Goal: Obtain resource: Download file/media

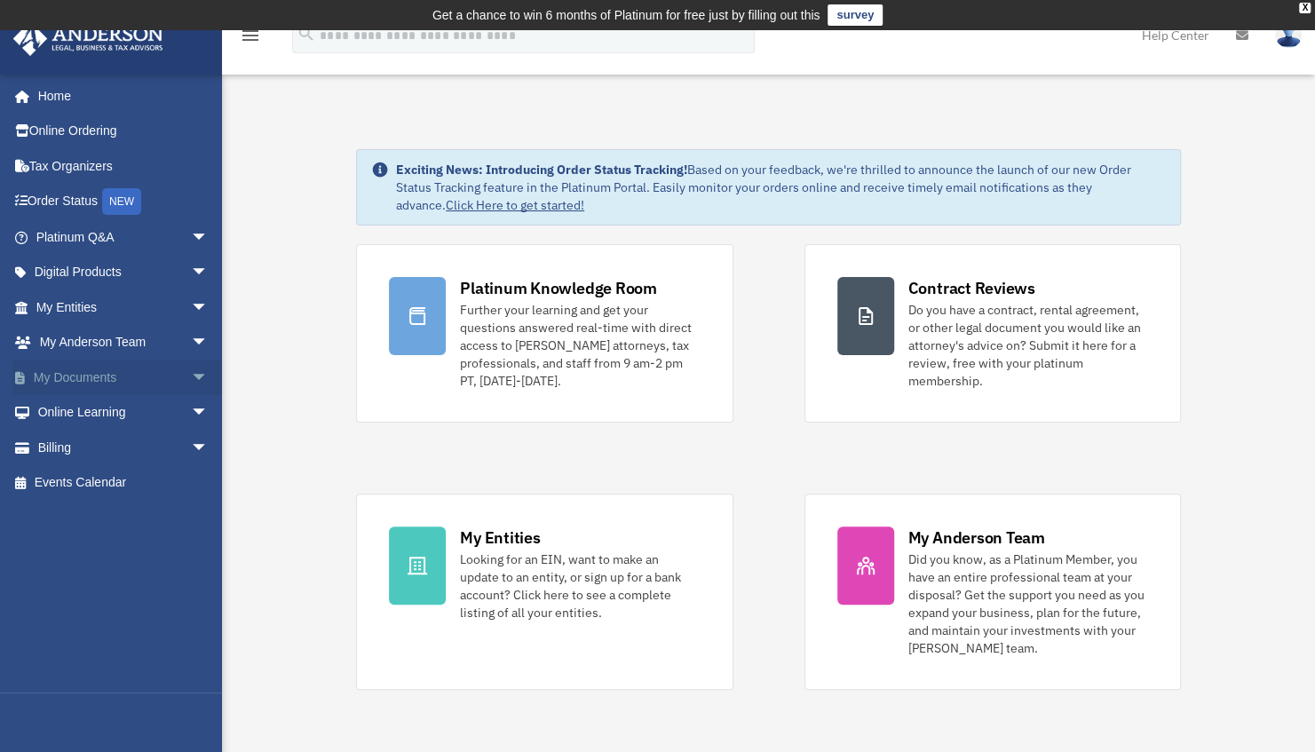
click at [86, 366] on link "My Documents arrow_drop_down" at bounding box center [123, 378] width 223 height 36
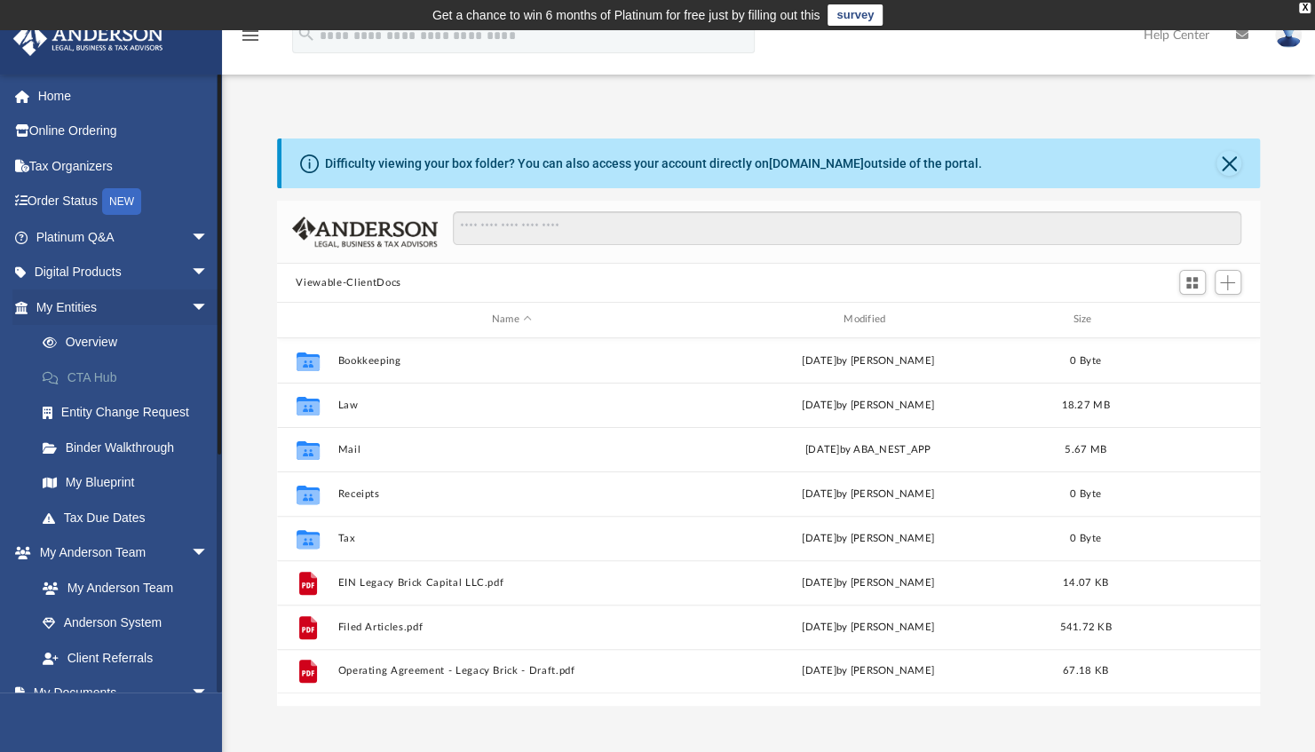
scroll to position [390, 970]
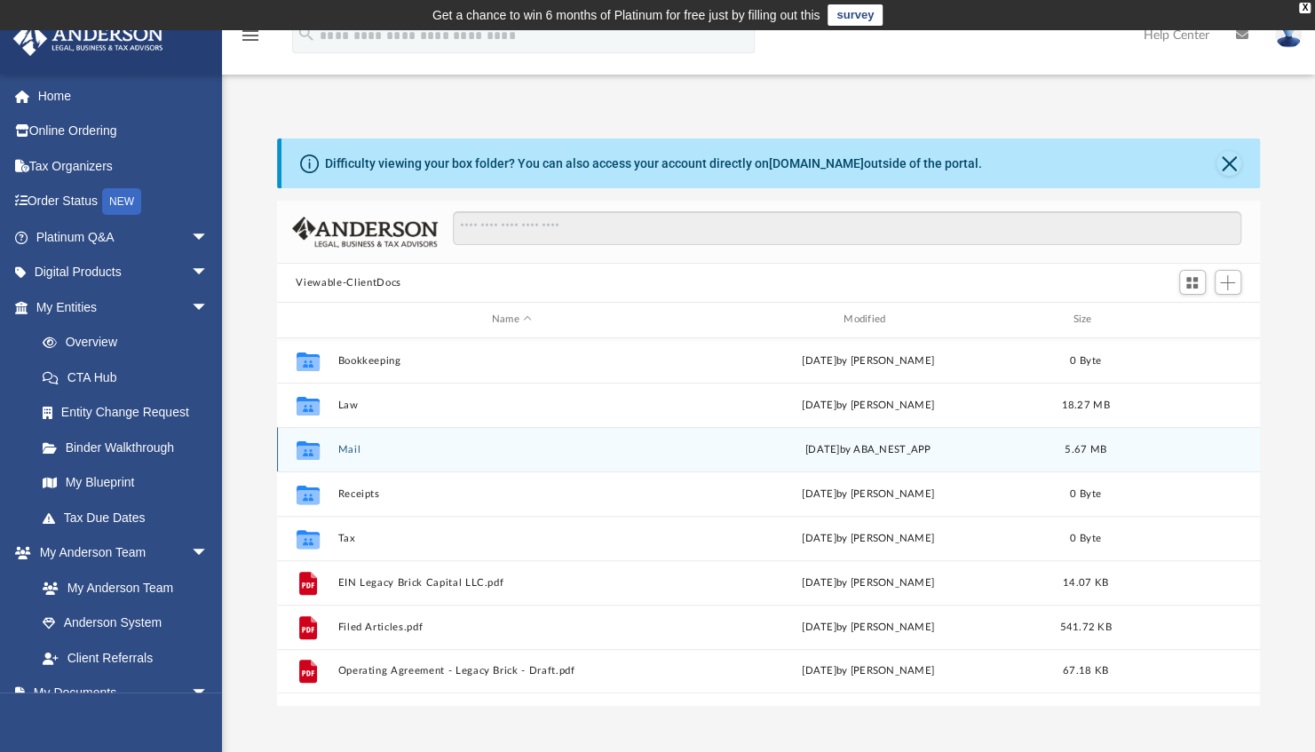
click at [364, 449] on button "Mail" at bounding box center [511, 450] width 348 height 12
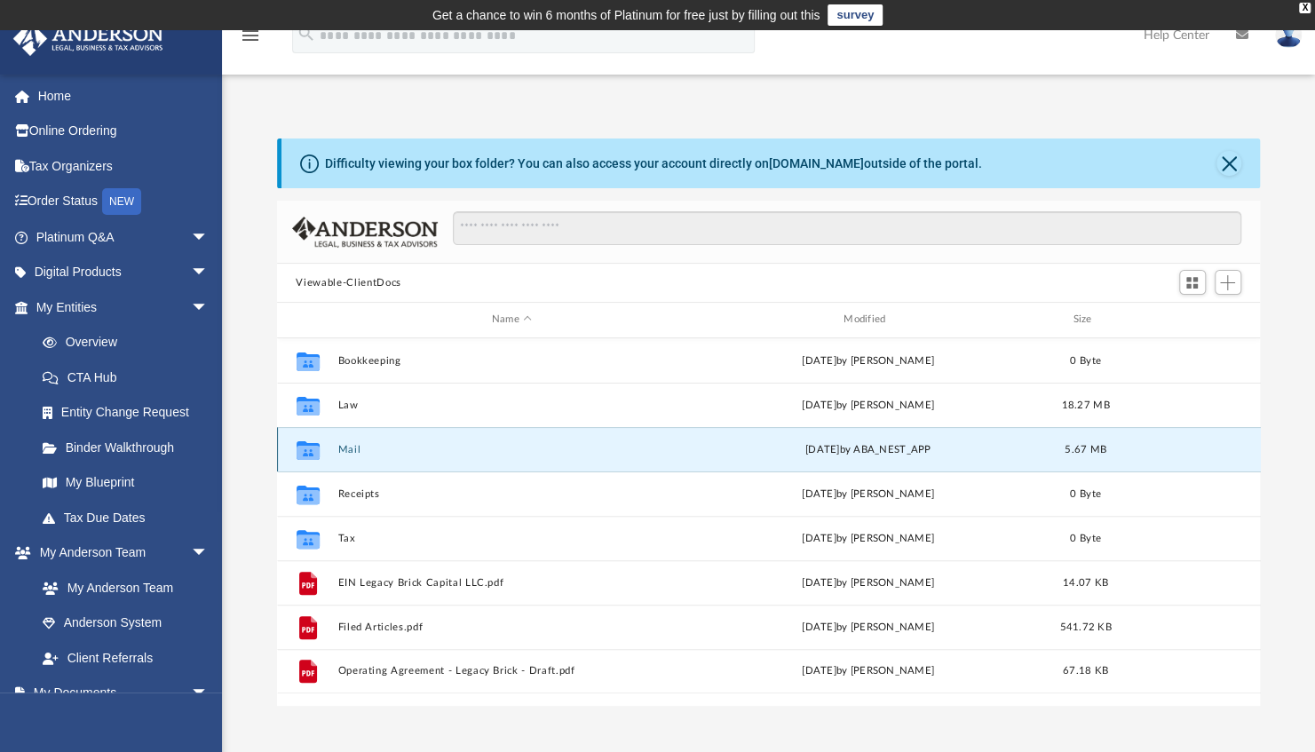
click at [364, 449] on button "Mail" at bounding box center [511, 450] width 348 height 12
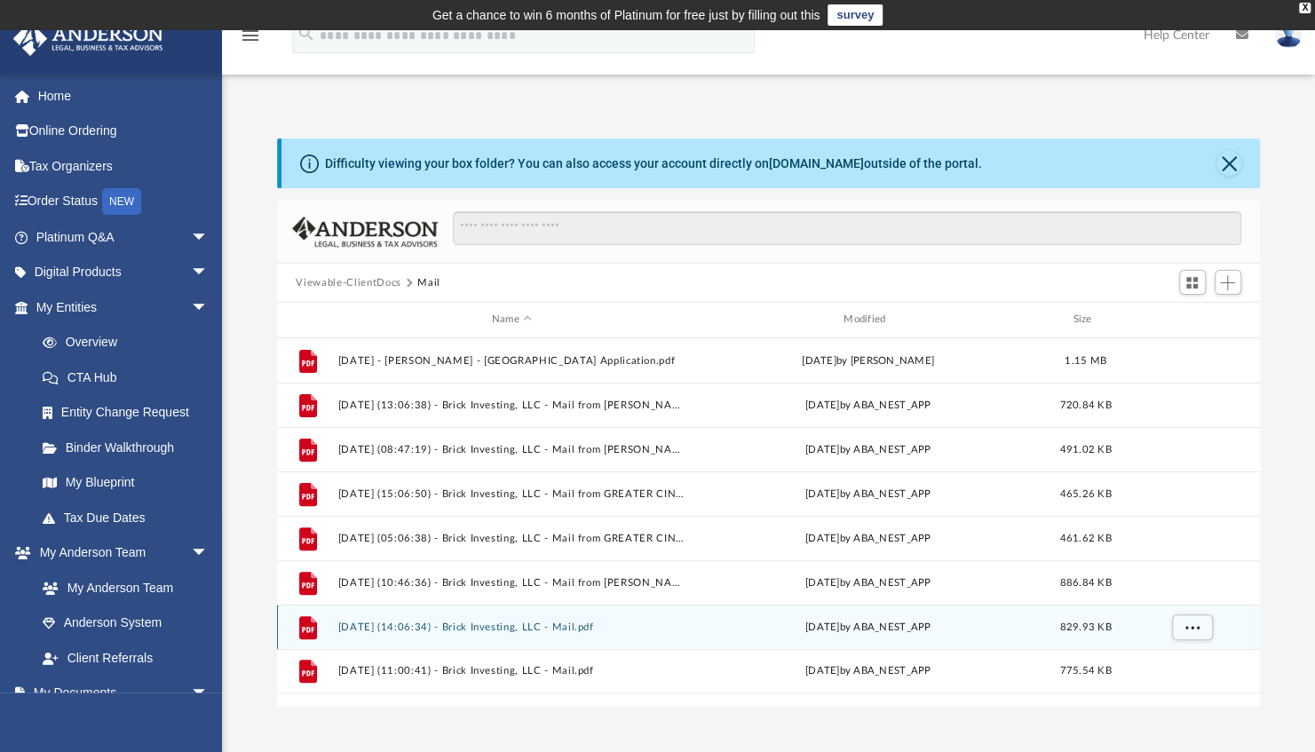
click at [526, 627] on button "[DATE] (14:06:34) - Brick Investing, LLC - Mail.pdf" at bounding box center [511, 628] width 348 height 12
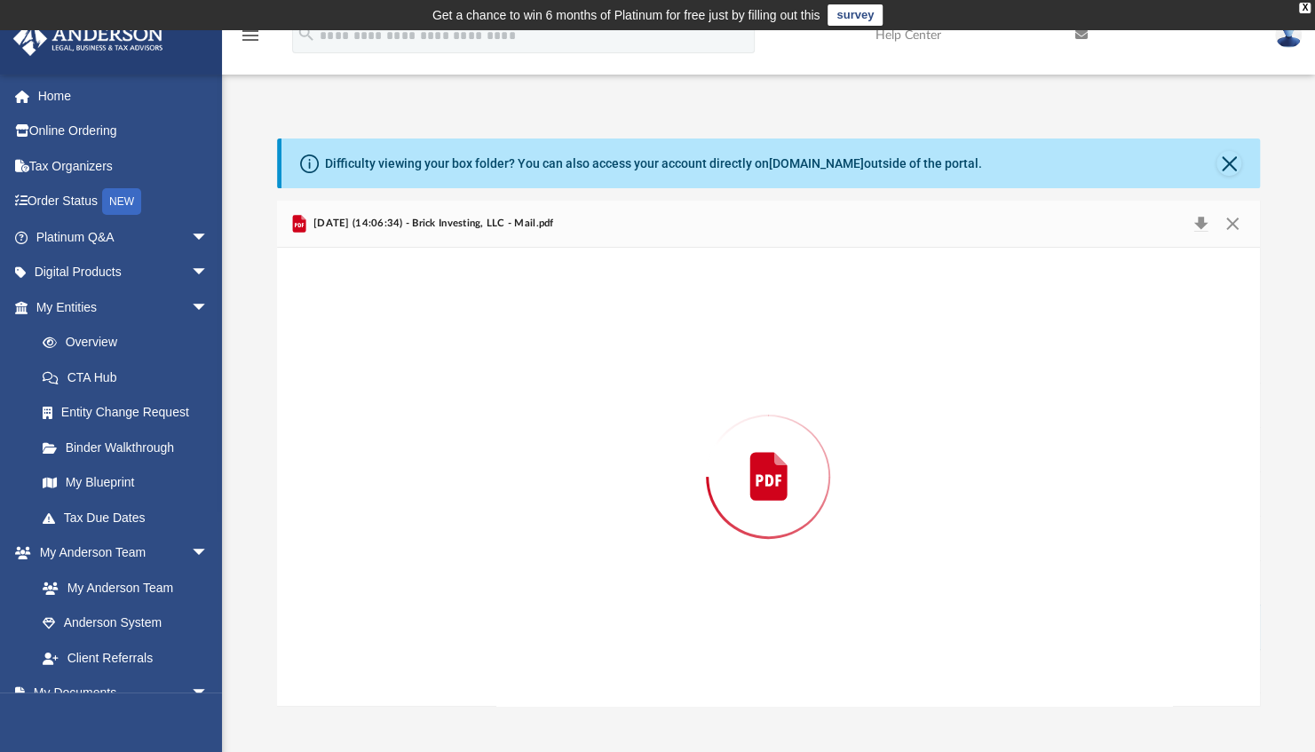
click at [526, 627] on div "Preview" at bounding box center [769, 477] width 984 height 458
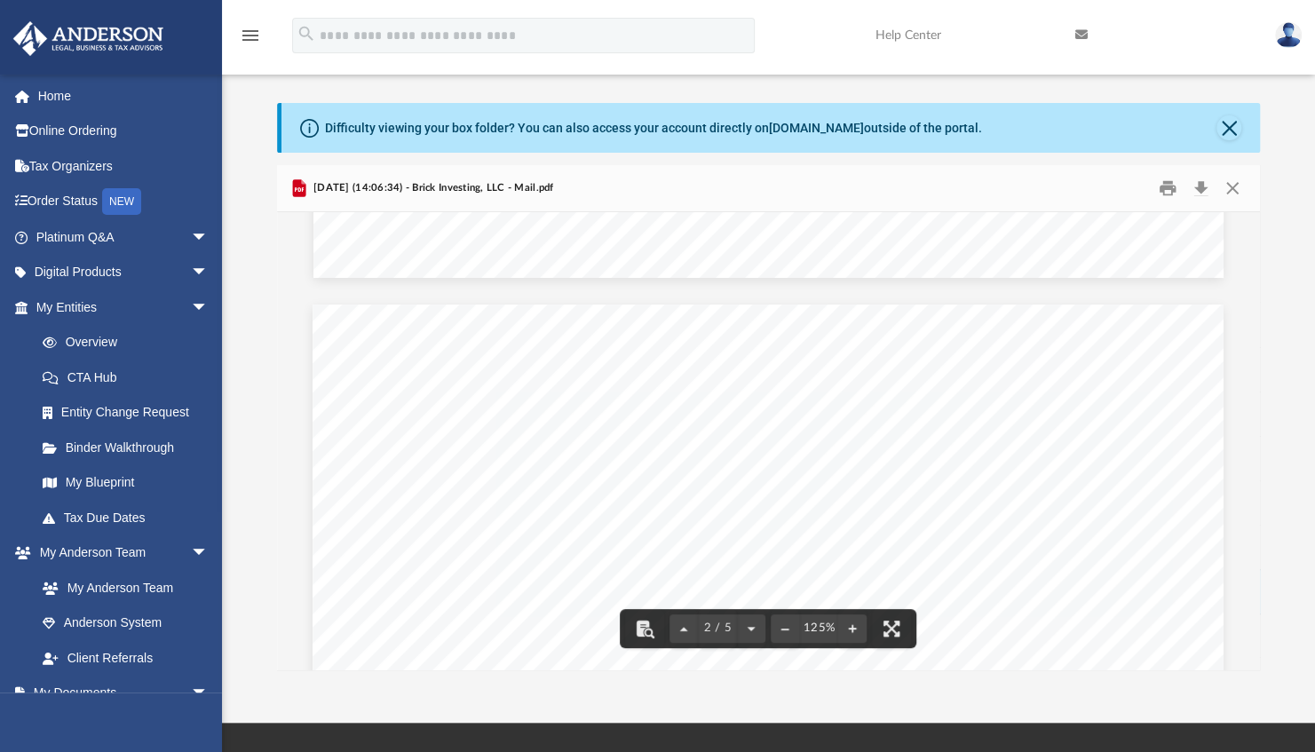
scroll to position [1229, 0]
click at [1242, 130] on div "Difficulty viewing your box folder? You can also access your account directly o…" at bounding box center [772, 128] width 980 height 50
click at [1233, 130] on button "Close" at bounding box center [1229, 127] width 25 height 25
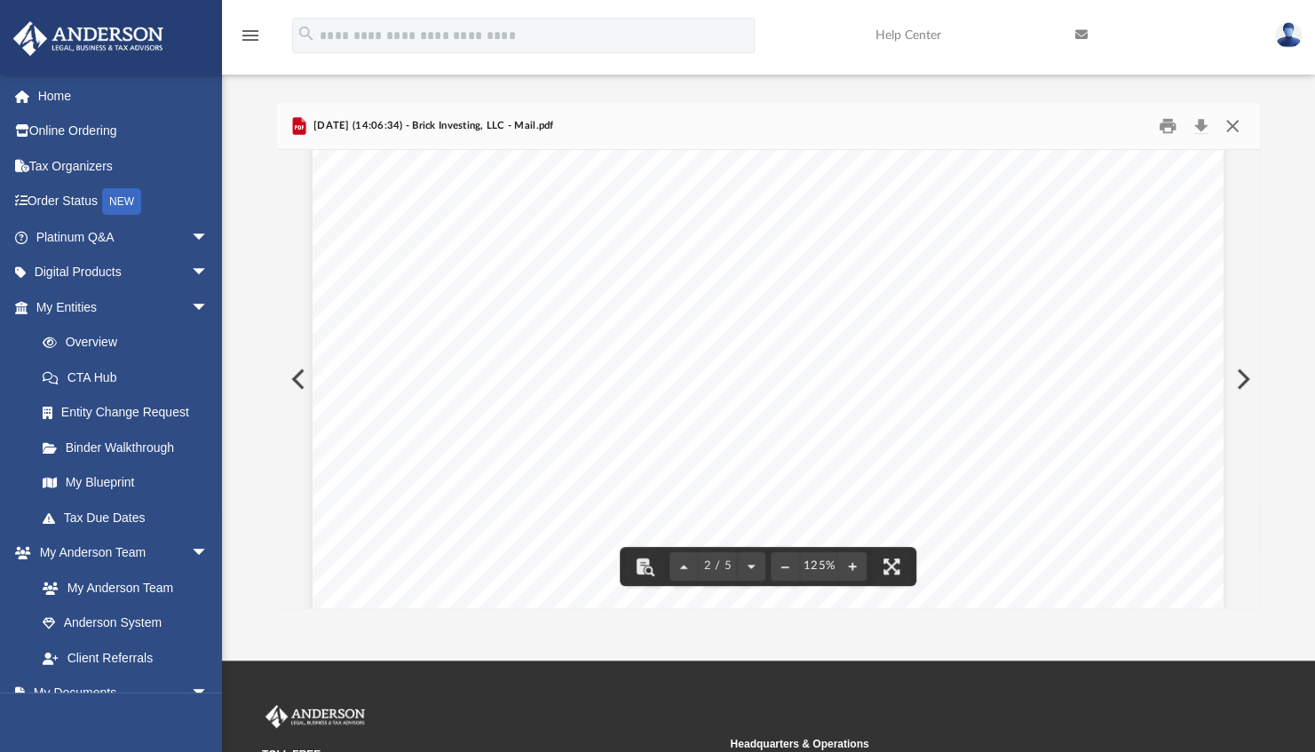
click at [1237, 127] on button "Close" at bounding box center [1233, 127] width 32 height 28
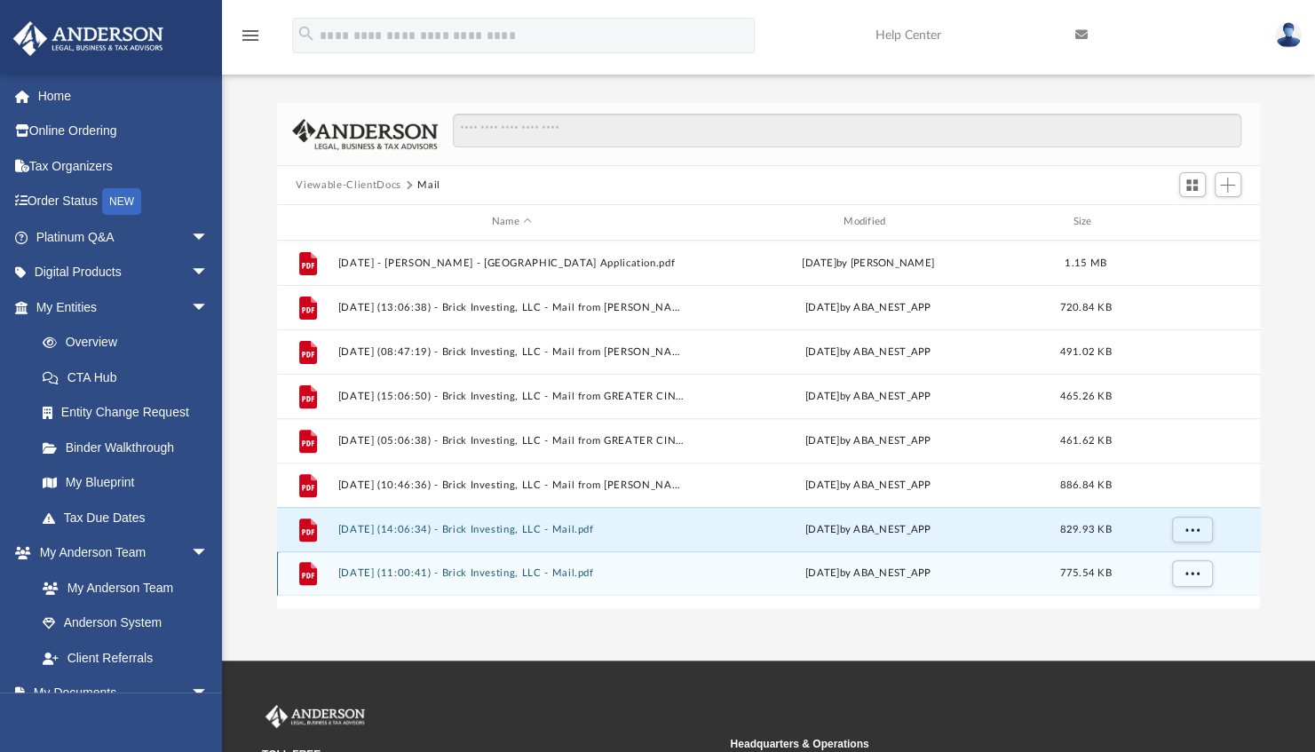
click at [554, 571] on button "[DATE] (11:00:41) - Brick Investing, LLC - Mail.pdf" at bounding box center [511, 574] width 348 height 12
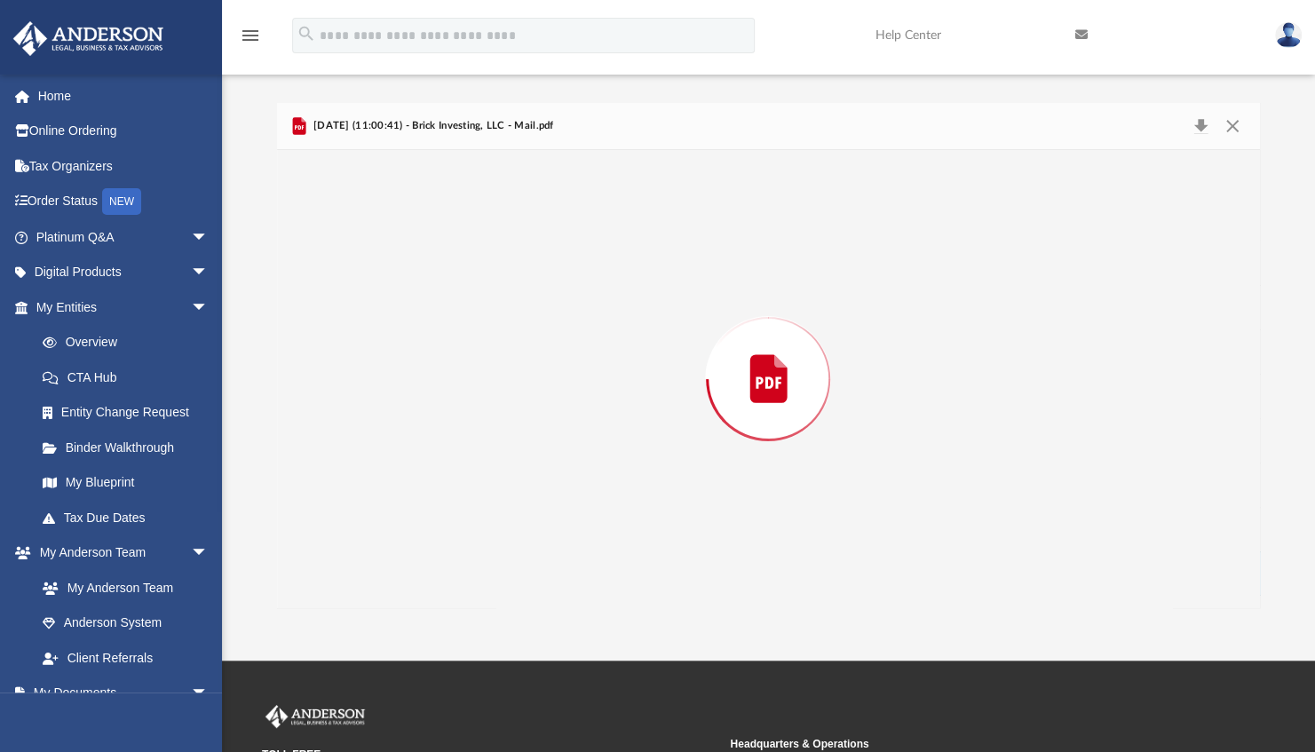
click at [554, 571] on div "Preview" at bounding box center [769, 379] width 984 height 458
drag, startPoint x: 554, startPoint y: 571, endPoint x: 739, endPoint y: 433, distance: 230.4
click at [739, 433] on div "Page 1" at bounding box center [768, 746] width 907 height 1166
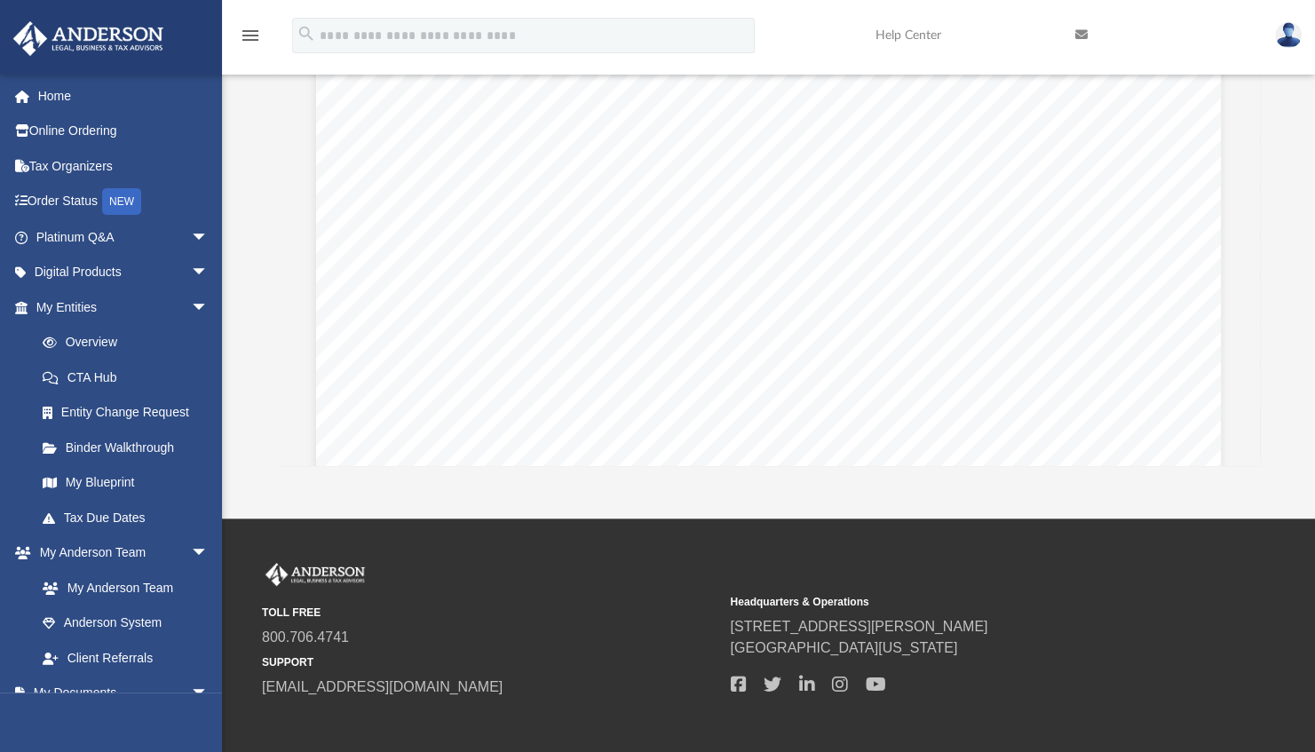
scroll to position [3899, 0]
click at [42, 87] on link "Home" at bounding box center [123, 96] width 223 height 36
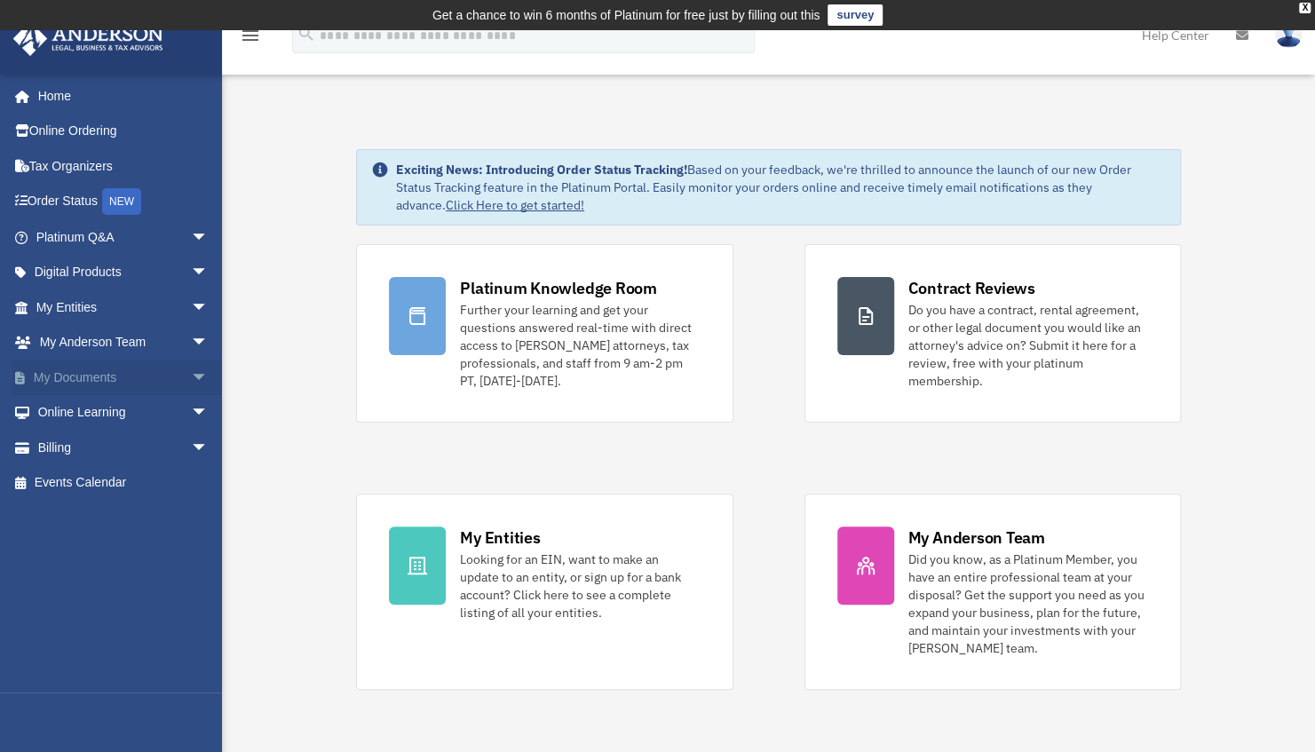
click at [105, 380] on link "My Documents arrow_drop_down" at bounding box center [123, 378] width 223 height 36
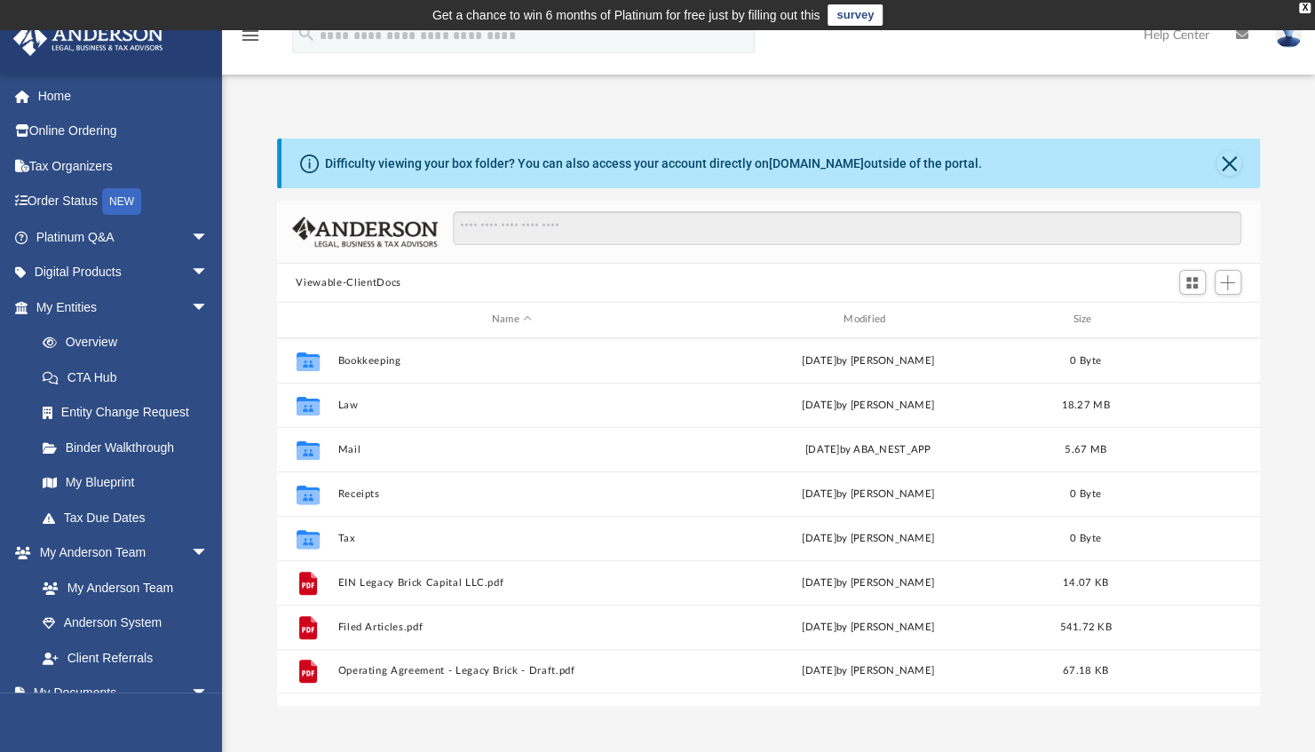
scroll to position [390, 970]
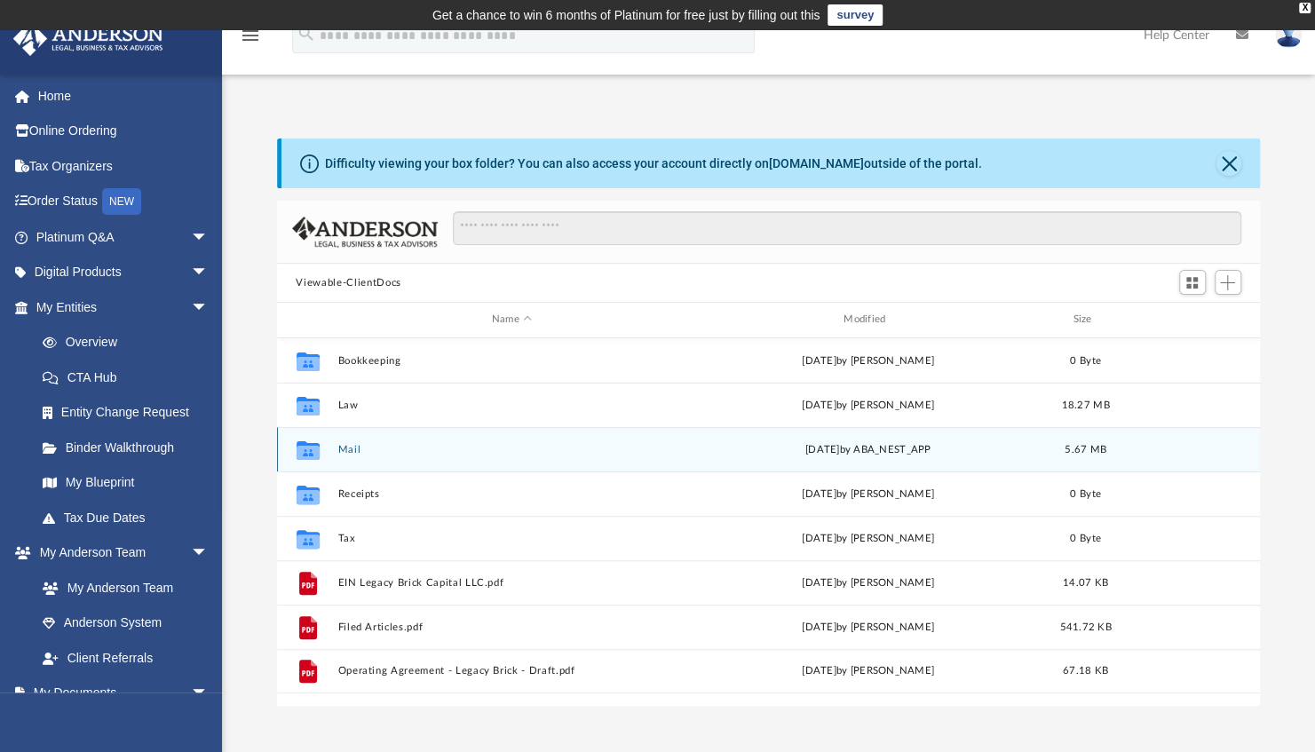
click at [348, 444] on button "Mail" at bounding box center [511, 450] width 348 height 12
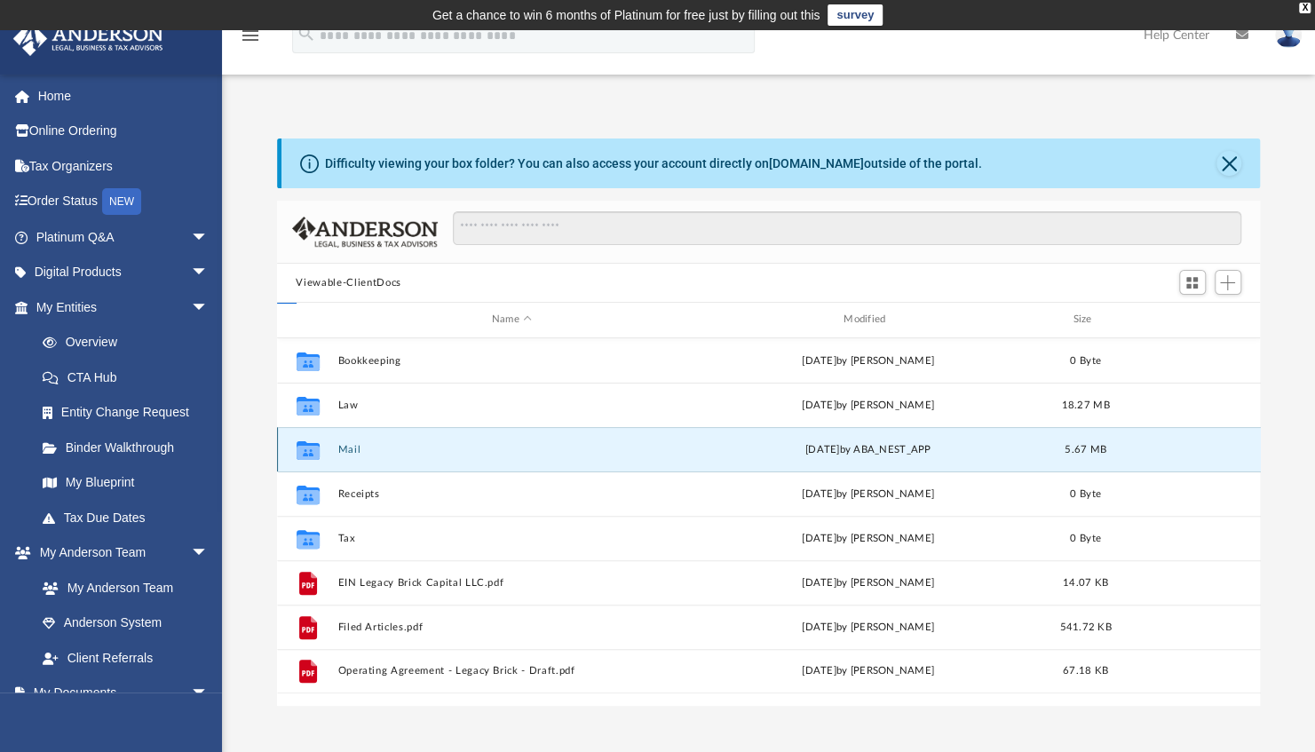
click at [348, 444] on button "Mail" at bounding box center [511, 450] width 348 height 12
